Goal: Task Accomplishment & Management: Manage account settings

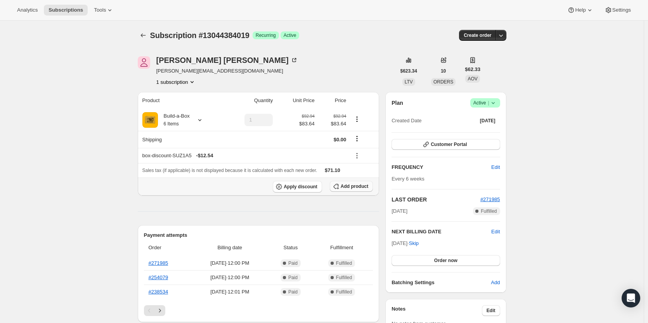
click at [350, 190] on button "Add product" at bounding box center [351, 186] width 43 height 11
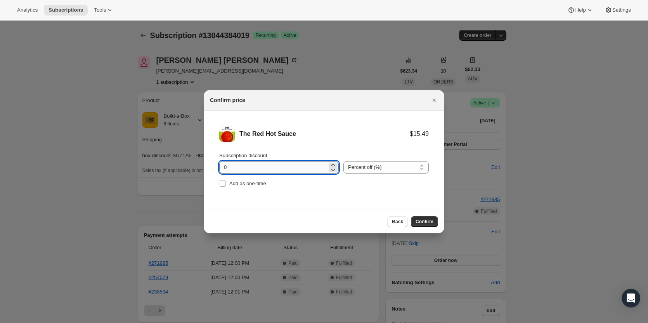
click at [256, 168] on input "0" at bounding box center [273, 167] width 108 height 12
type input "100"
click at [252, 185] on span "Add as one-time" at bounding box center [247, 184] width 37 height 6
click at [226, 185] on input "Add as one-time" at bounding box center [223, 184] width 6 height 6
checkbox input "true"
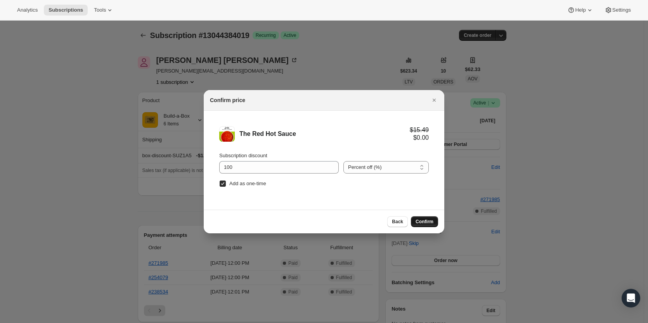
click at [422, 221] on span "Confirm" at bounding box center [425, 222] width 18 height 6
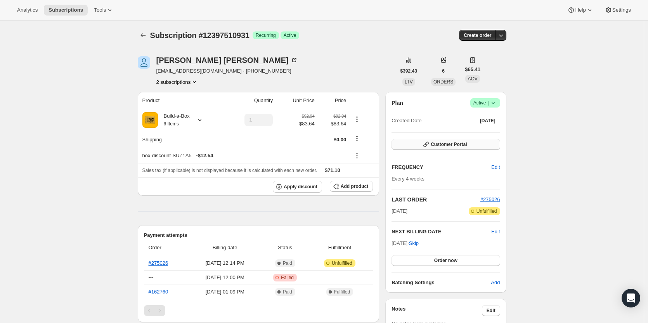
click at [453, 146] on span "Customer Portal" at bounding box center [449, 144] width 36 height 6
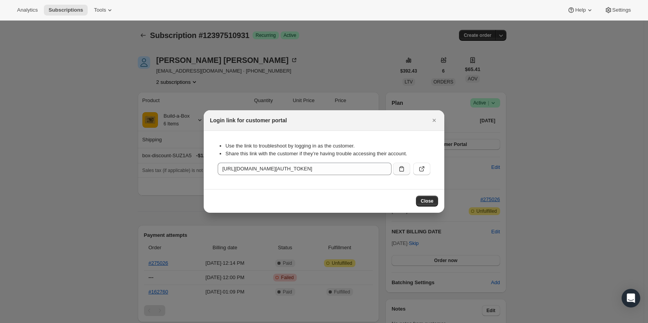
click at [401, 168] on icon ":rc3:" at bounding box center [402, 169] width 8 height 8
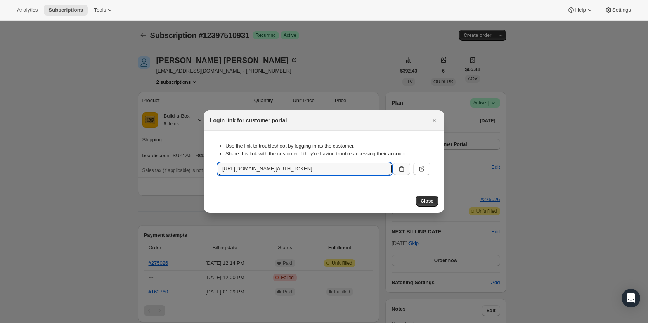
click at [300, 57] on div at bounding box center [324, 161] width 648 height 323
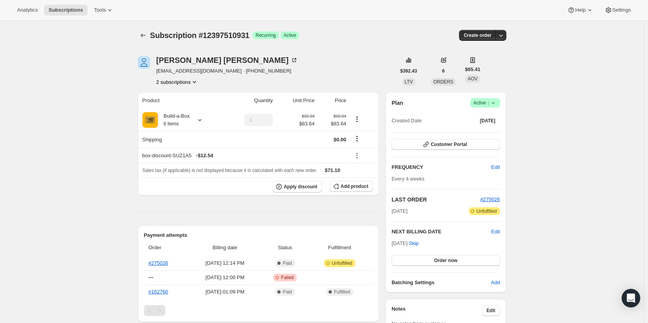
click at [185, 84] on button "2 subscriptions" at bounding box center [177, 82] width 42 height 8
click at [189, 103] on ul "11238179091 12397510931 Info Current" at bounding box center [179, 103] width 59 height 26
click at [187, 95] on span "11238179091" at bounding box center [180, 97] width 54 height 8
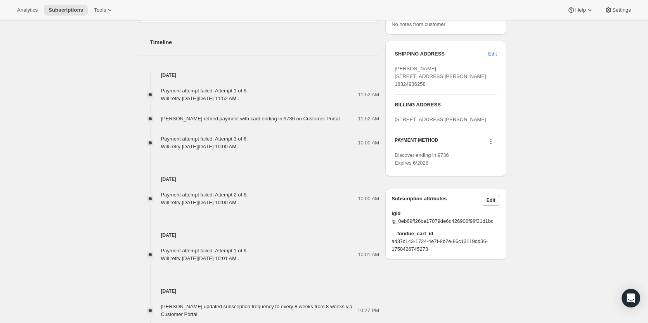
scroll to position [388, 0]
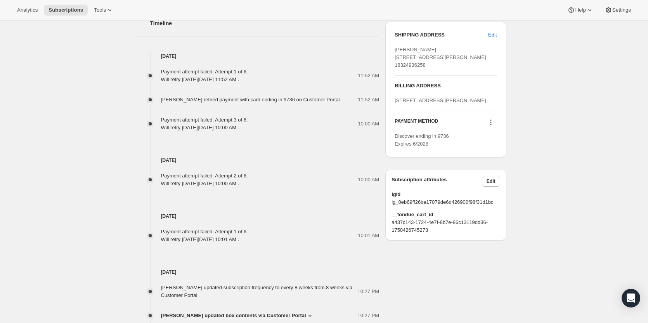
click at [493, 126] on icon at bounding box center [491, 122] width 8 height 8
click at [489, 167] on span "Send link to update card" at bounding box center [493, 168] width 54 height 6
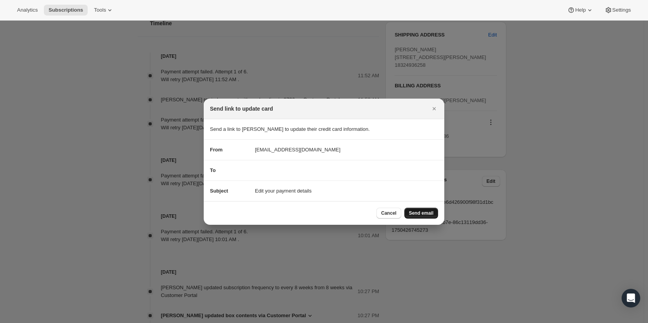
click at [426, 211] on span "Send email" at bounding box center [421, 213] width 24 height 6
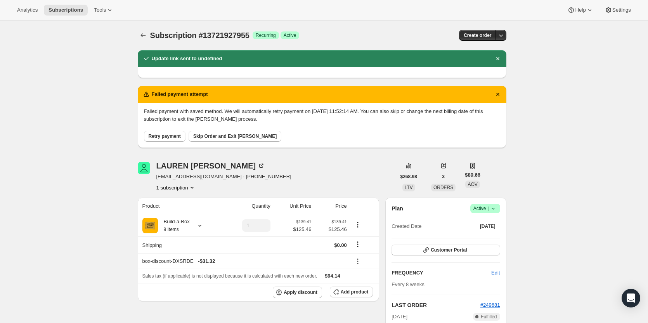
scroll to position [388, 0]
